Goal: Information Seeking & Learning: Learn about a topic

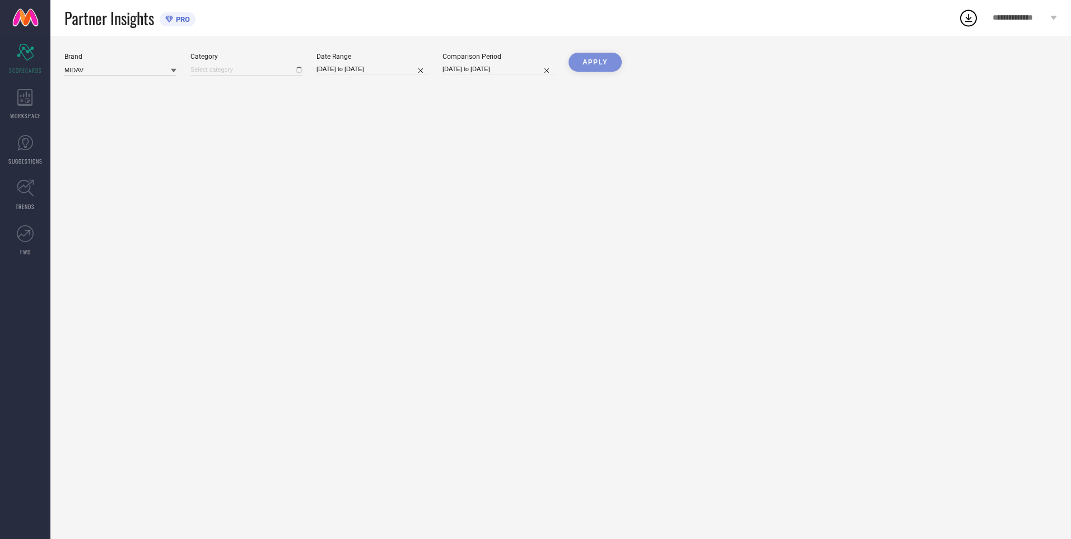
type input "All"
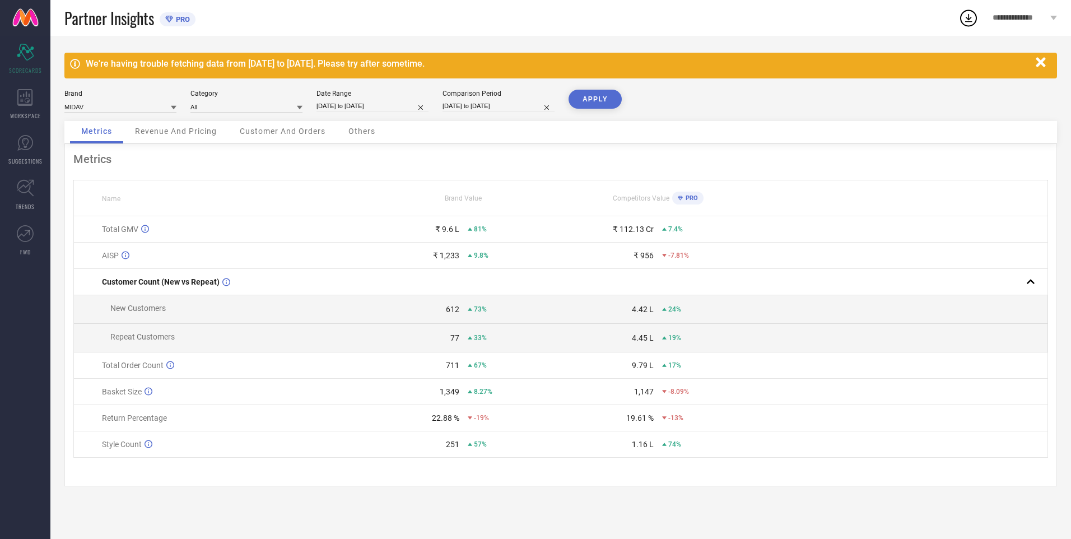
click at [172, 124] on div "Revenue And Pricing" at bounding box center [176, 132] width 104 height 22
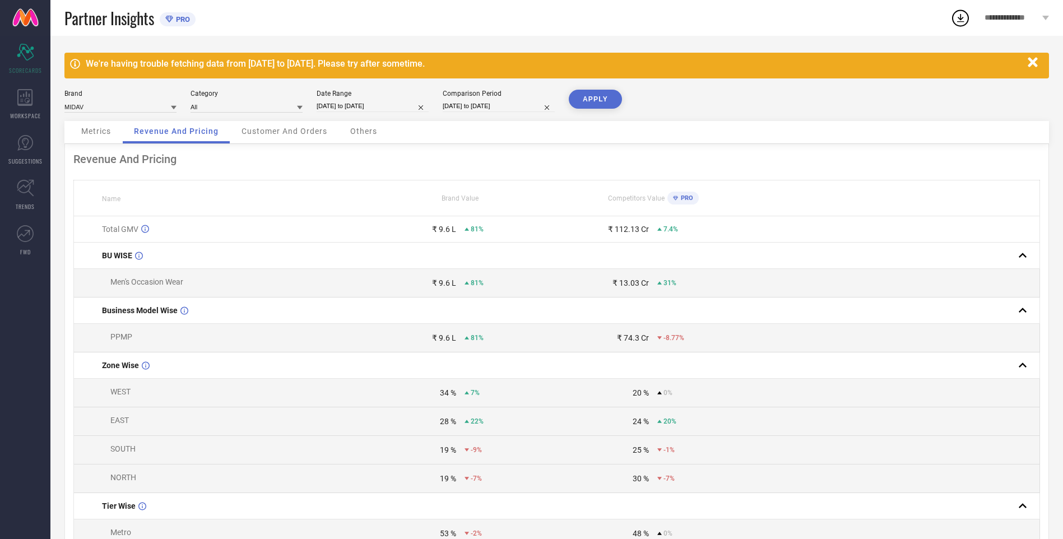
drag, startPoint x: 217, startPoint y: 157, endPoint x: 502, endPoint y: 167, distance: 285.8
click at [502, 167] on div "Revenue And Pricing Name Brand Value Competitors Value PRO Total GMV ₹ 9.6 L 81…" at bounding box center [556, 486] width 984 height 685
